Goal: Information Seeking & Learning: Learn about a topic

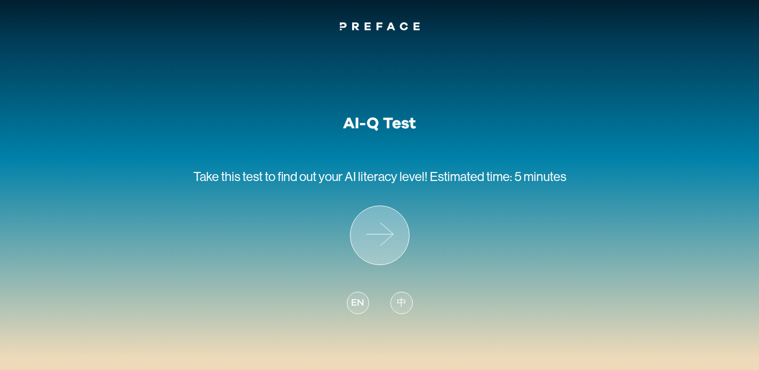
click at [396, 233] on icon at bounding box center [379, 235] width 59 height 59
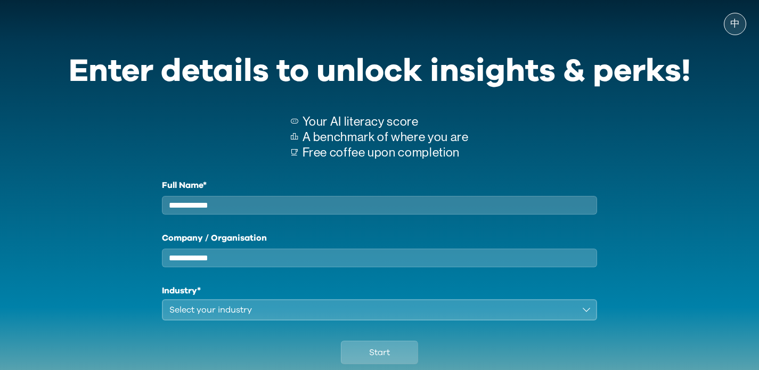
click at [388, 211] on input "Full Name*" at bounding box center [379, 205] width 435 height 19
type input "*"
type input "**********"
click at [371, 267] on input "Company / Organisation" at bounding box center [379, 258] width 435 height 19
type input "*****"
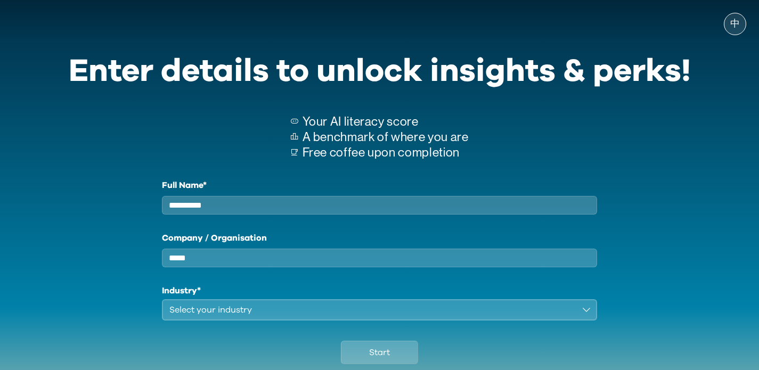
click at [286, 320] on button "Select your industry" at bounding box center [379, 309] width 435 height 21
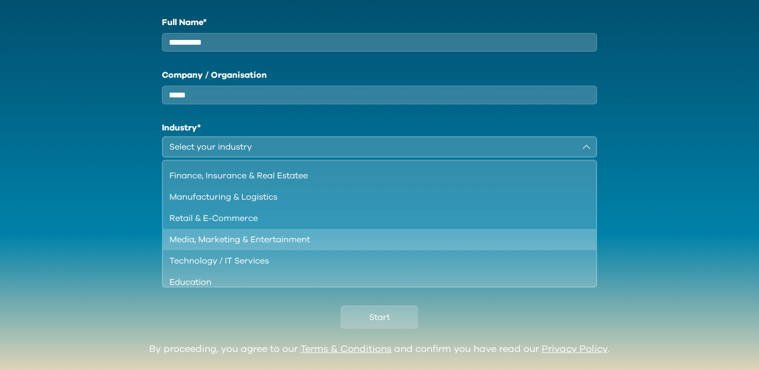
scroll to position [19, 0]
click at [299, 246] on div "Media, Marketing & Entertainment" at bounding box center [373, 239] width 408 height 13
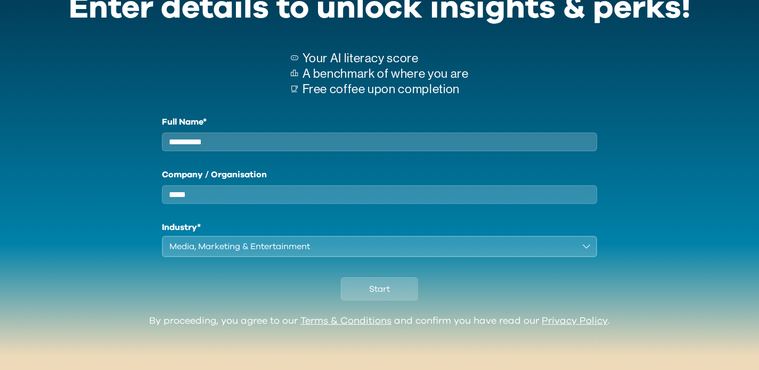
scroll to position [73, 0]
click at [371, 293] on span "Start" at bounding box center [379, 289] width 21 height 13
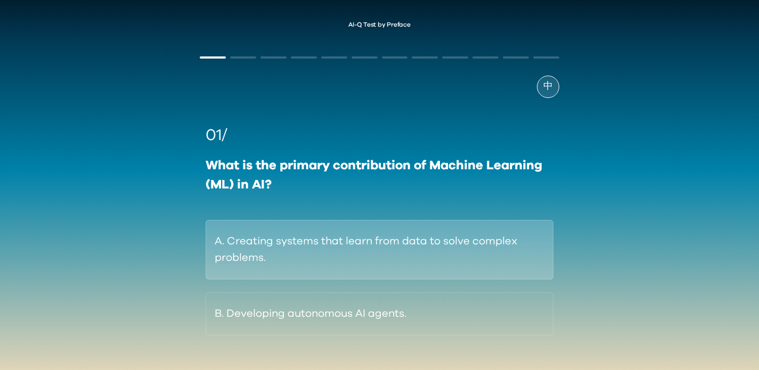
click at [516, 250] on button "A. Creating systems that learn from data to solve complex problems." at bounding box center [378, 250] width 347 height 60
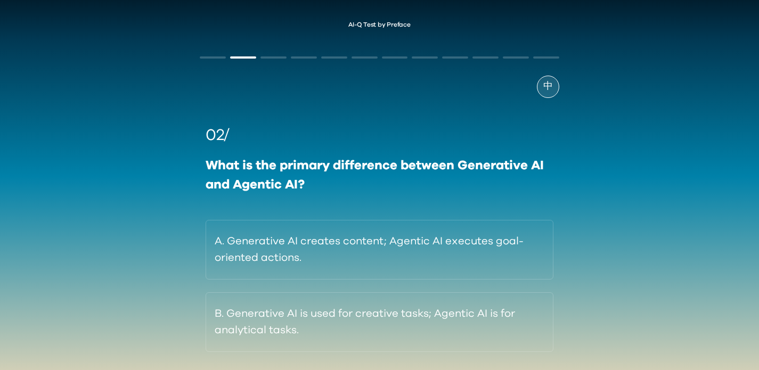
scroll to position [20, 0]
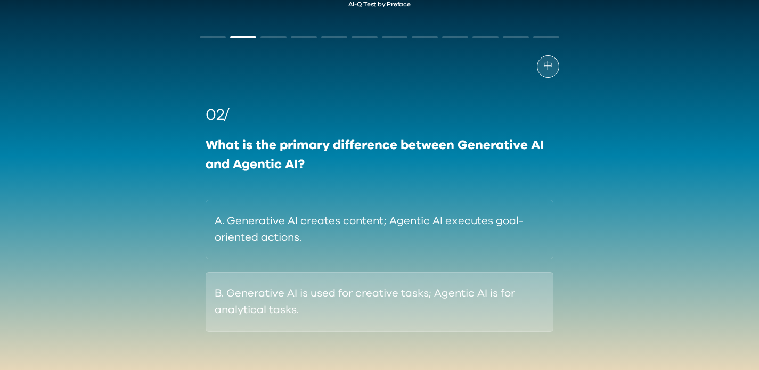
click at [493, 291] on button "B. Generative AI is used for creative tasks; Agentic AI is for analytical tasks." at bounding box center [378, 302] width 347 height 60
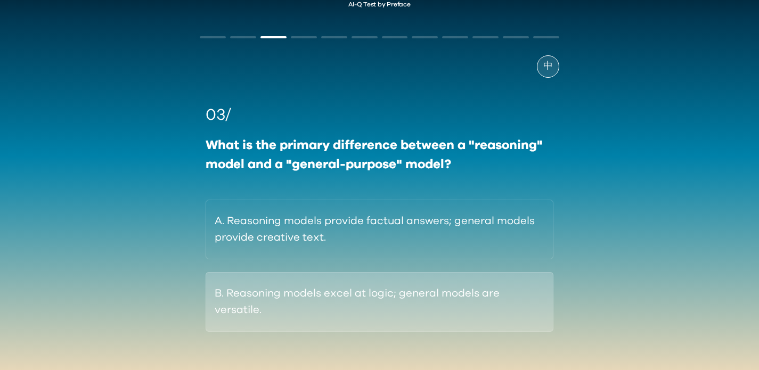
click at [496, 298] on button "B. Reasoning models excel at logic; general models are versatile." at bounding box center [378, 302] width 347 height 60
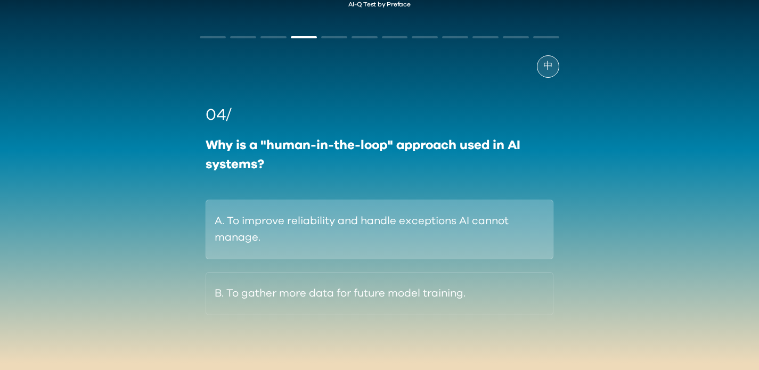
click at [499, 249] on button "A. To improve reliability and handle exceptions AI cannot manage." at bounding box center [378, 230] width 347 height 60
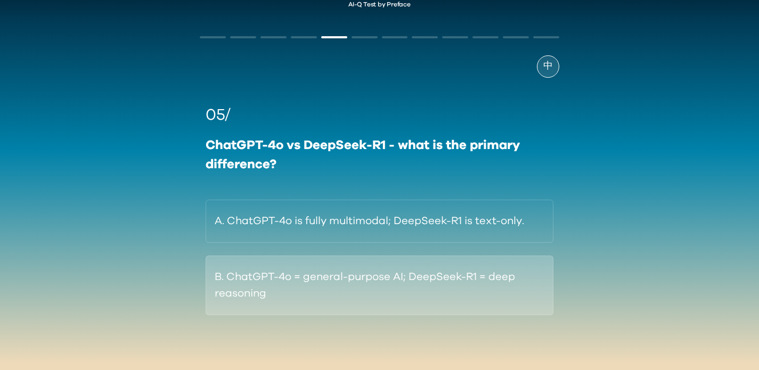
click at [497, 290] on button "B. ChatGPT-4o = general-purpose AI; DeepSeek-R1 = deep reasoning" at bounding box center [378, 286] width 347 height 60
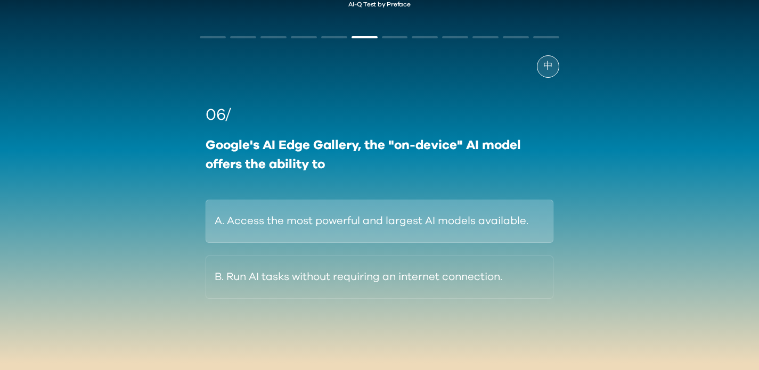
click at [446, 241] on button "A. Access the most powerful and largest AI models available." at bounding box center [378, 221] width 347 height 43
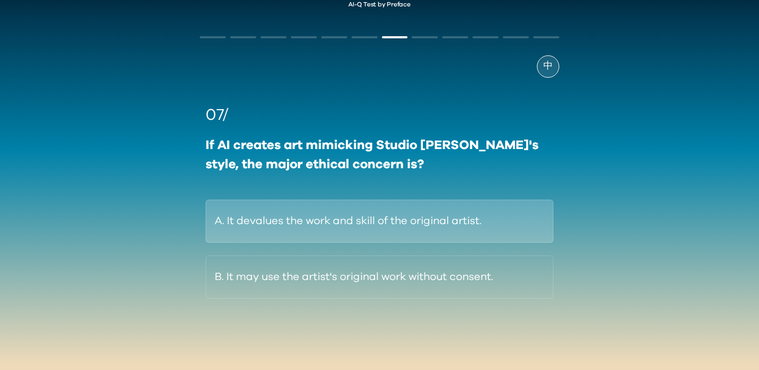
click at [450, 234] on button "A. It devalues the work and skill of the original artist." at bounding box center [378, 221] width 347 height 43
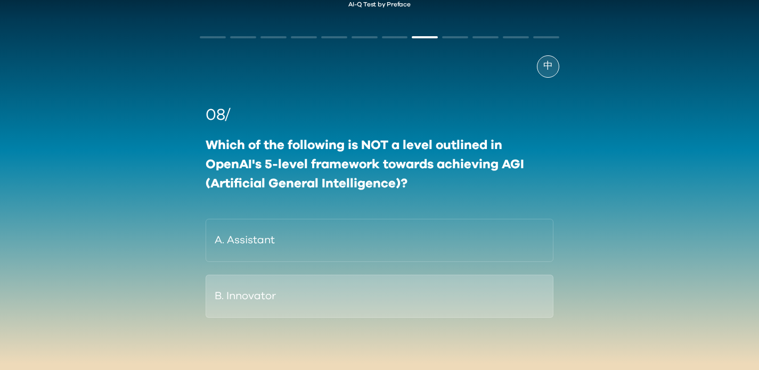
click at [429, 282] on button "B. Innovator" at bounding box center [378, 296] width 347 height 43
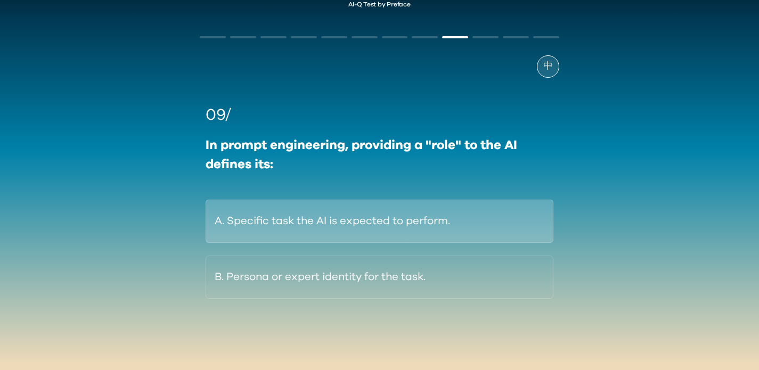
click at [427, 235] on button "A. Specific task the AI is expected to perform." at bounding box center [378, 221] width 347 height 43
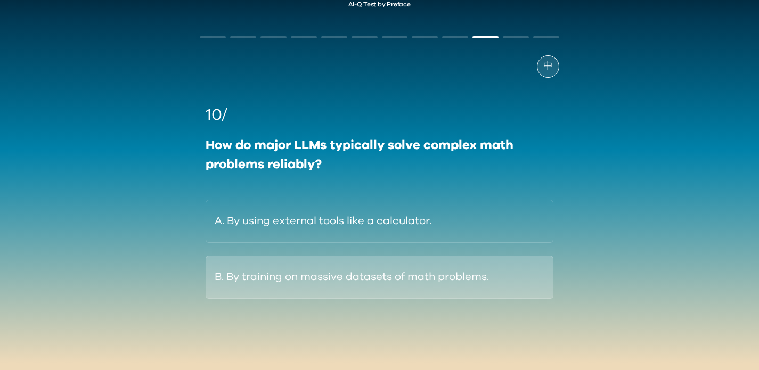
click at [418, 274] on button "B. By training on massive datasets of math problems." at bounding box center [378, 277] width 347 height 43
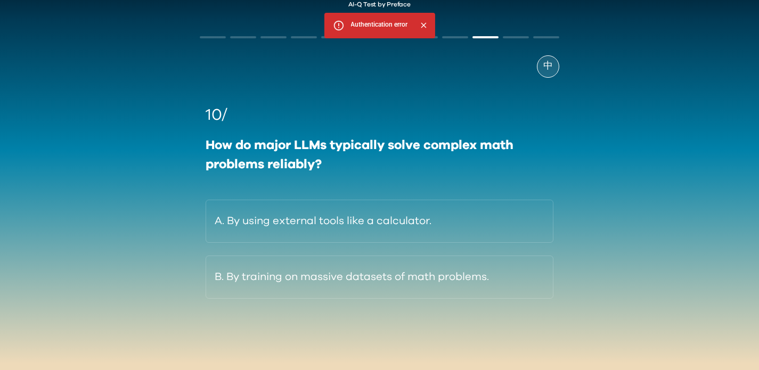
click at [571, 268] on div "AI-Q Test by Preface 中 10/ How do major LLMs typically solve complex math probl…" at bounding box center [379, 183] width 759 height 386
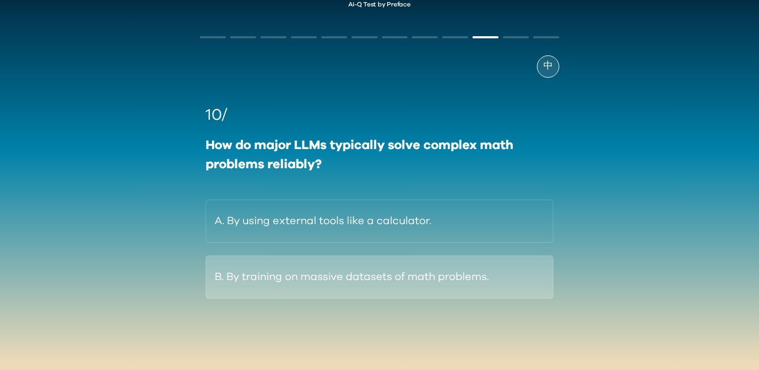
click at [495, 277] on button "B. By training on massive datasets of math problems." at bounding box center [378, 277] width 347 height 43
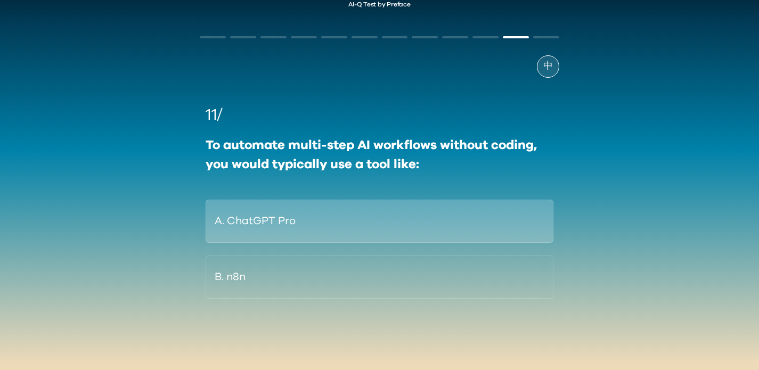
click at [501, 226] on button "A. ChatGPT Pro" at bounding box center [378, 221] width 347 height 43
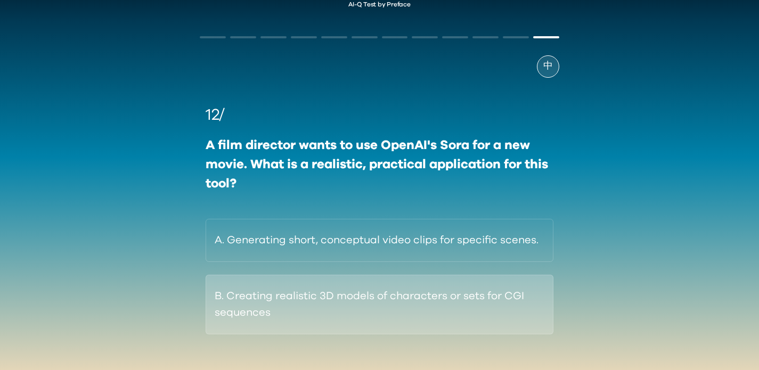
click at [472, 304] on button "B. Creating realistic 3D models of characters or sets for CGI sequences" at bounding box center [378, 305] width 347 height 60
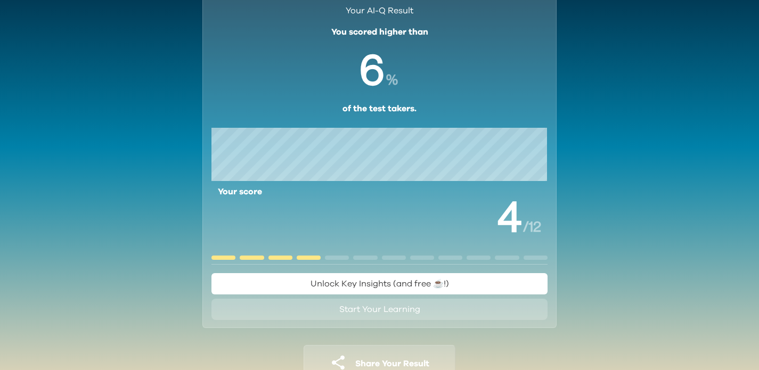
scroll to position [47, 0]
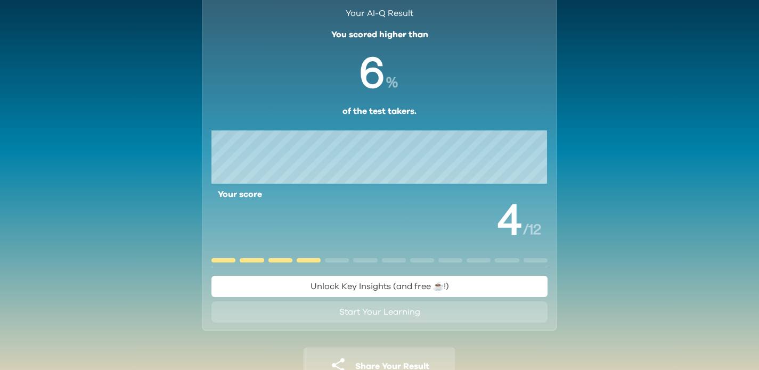
click at [493, 290] on button "Unlock Key Insights (and free ☕️!)" at bounding box center [379, 286] width 336 height 21
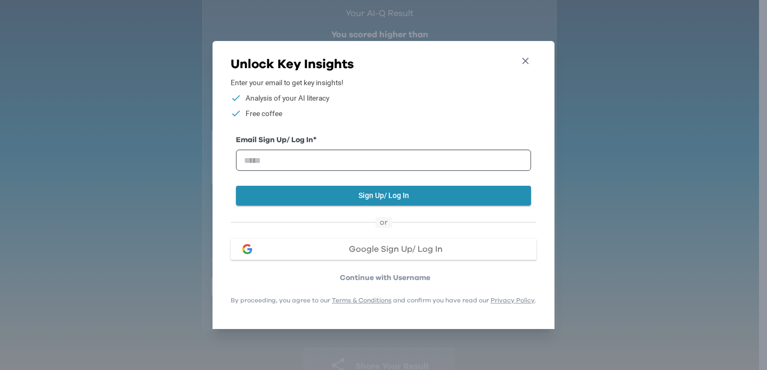
click at [524, 55] on icon "button" at bounding box center [525, 60] width 11 height 11
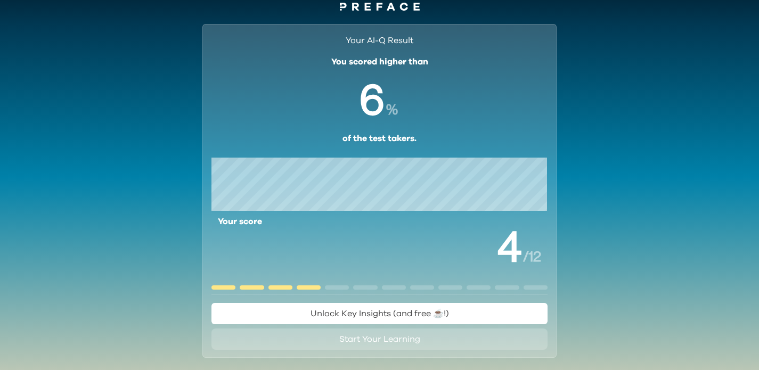
scroll to position [0, 0]
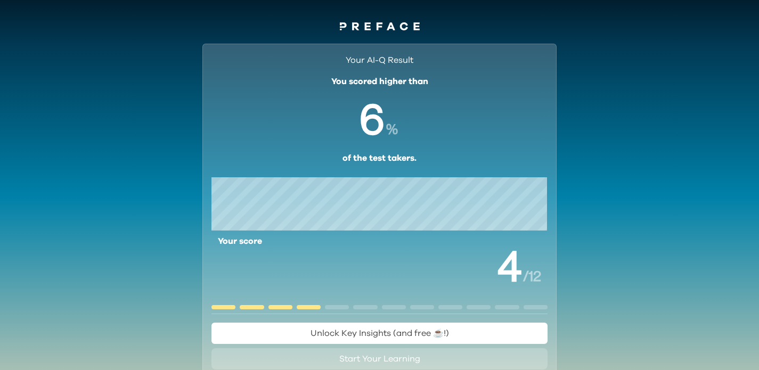
click at [600, 155] on div "Your AI-Q Result You scored higher than % of the test takers. Your score / 12 U…" at bounding box center [379, 246] width 759 height 425
